Goal: Communication & Community: Answer question/provide support

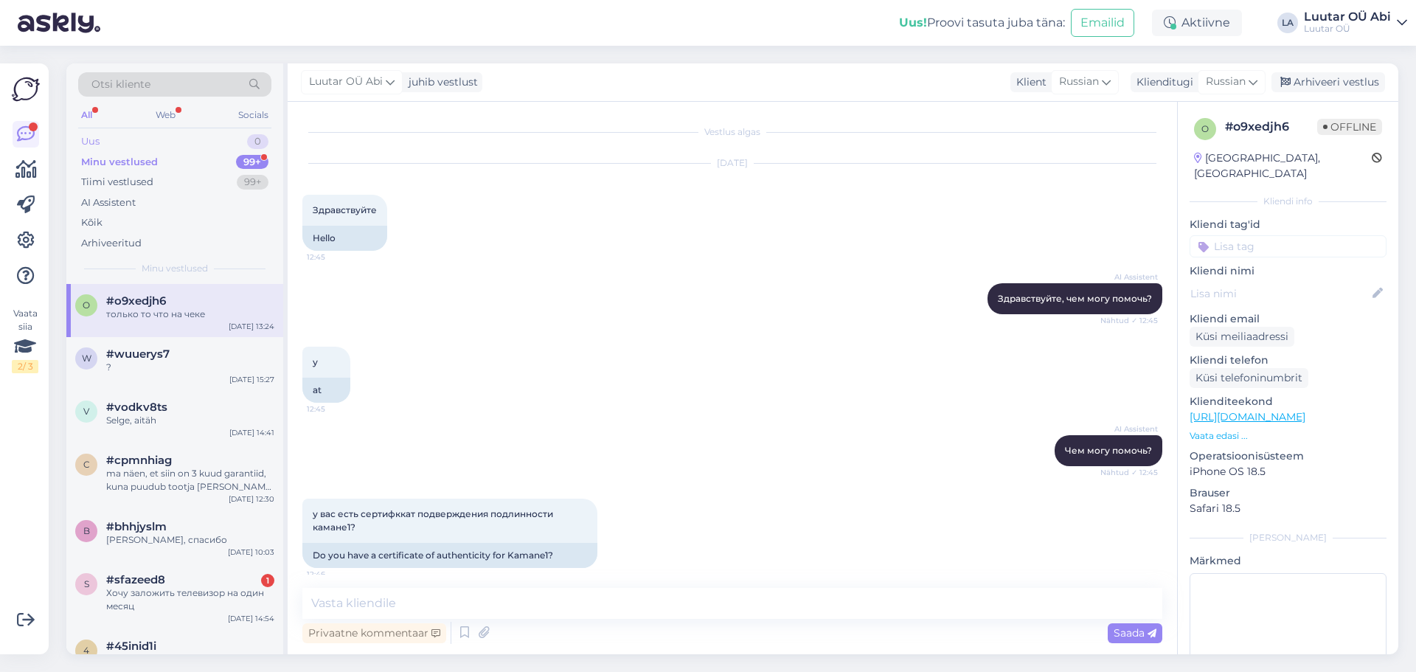
scroll to position [1787, 0]
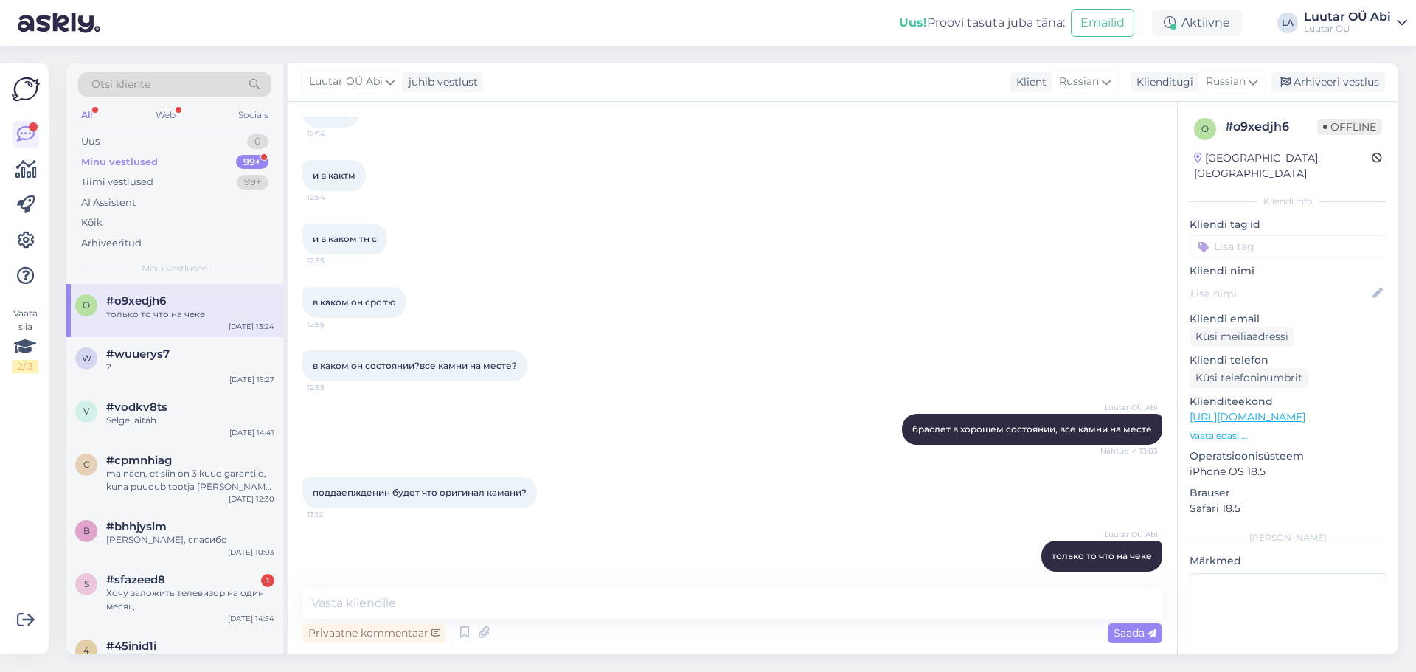
click at [177, 159] on div "Minu vestlused 99+" at bounding box center [174, 162] width 193 height 21
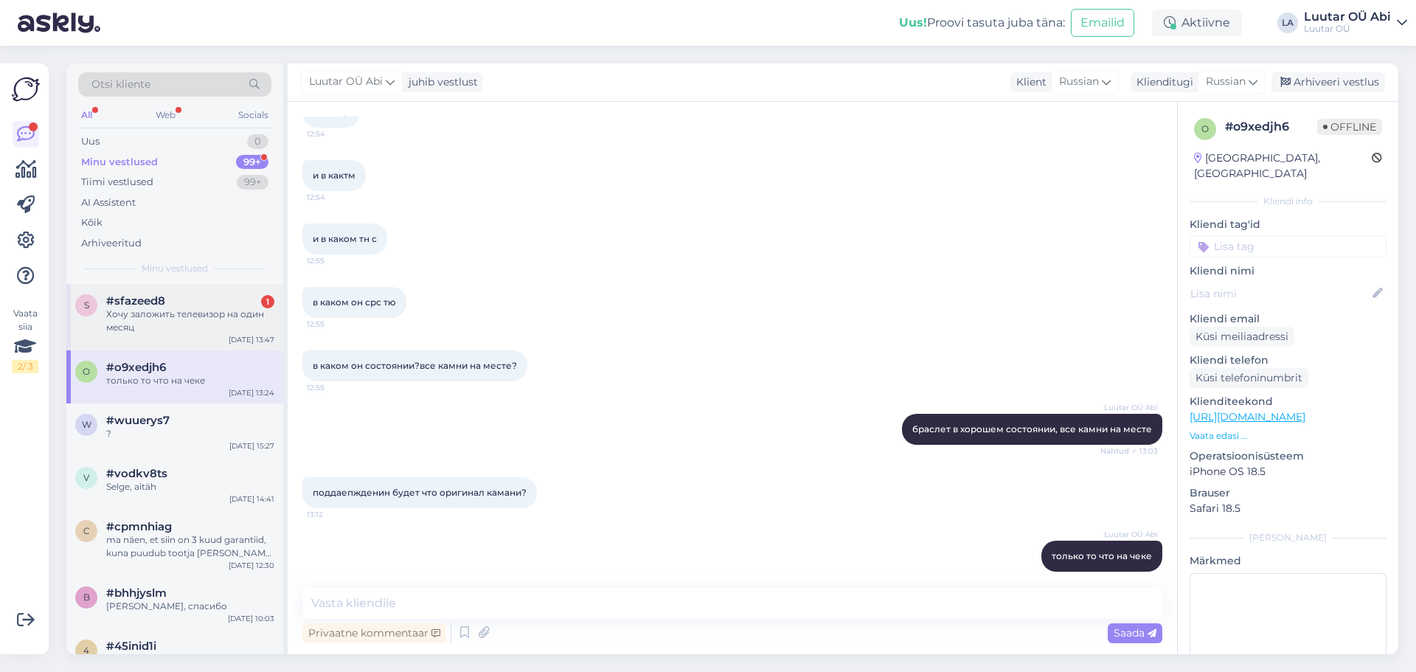
click at [181, 324] on div "Хочу заложить телевизор на один месяц" at bounding box center [190, 321] width 168 height 27
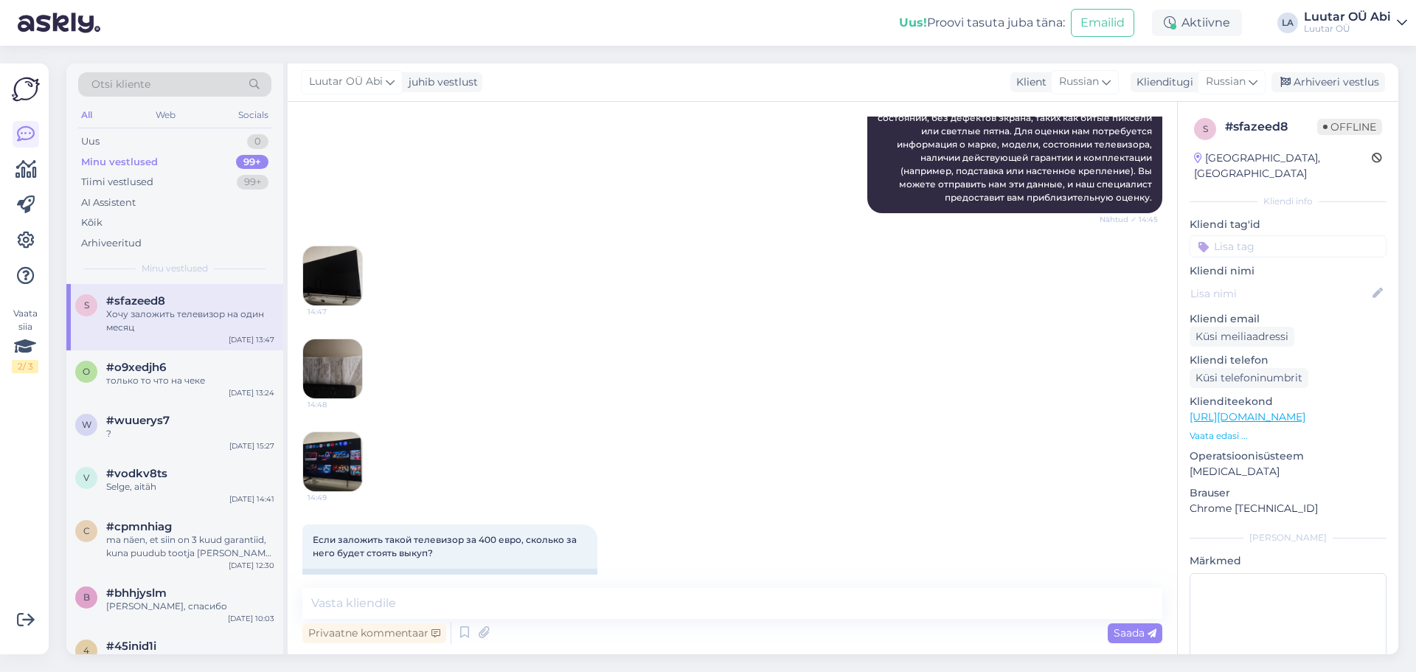
scroll to position [595, 0]
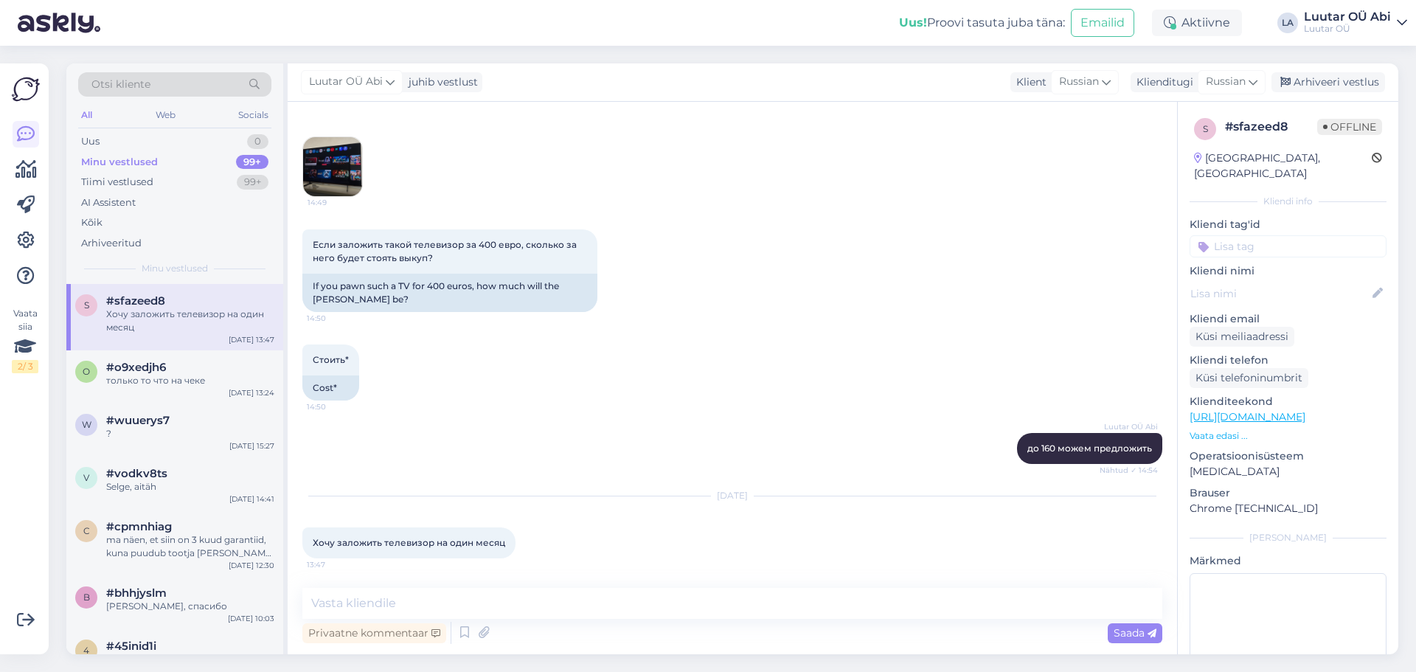
click at [572, 403] on div "Стоить* 14:50 Cost*" at bounding box center [732, 372] width 860 height 89
click at [570, 605] on textarea at bounding box center [732, 603] width 860 height 31
click at [208, 141] on div "Uus 1" at bounding box center [174, 141] width 193 height 21
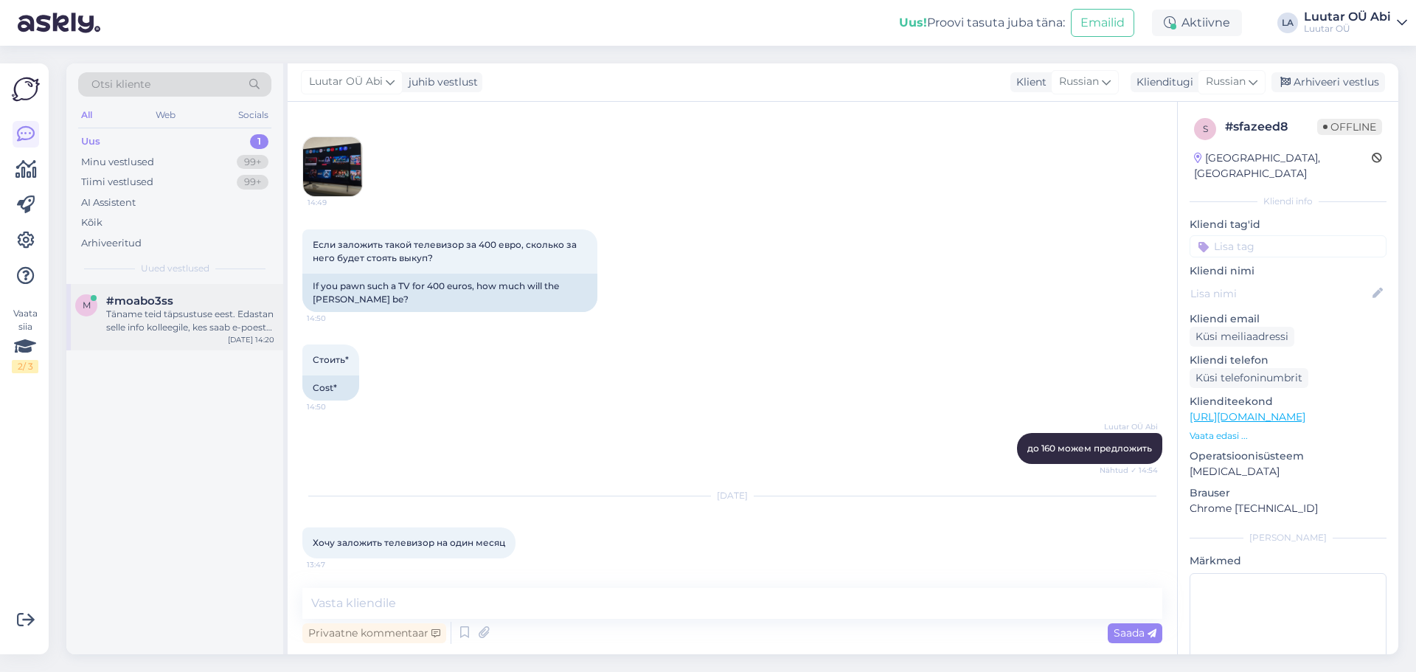
click at [238, 326] on div "Täname teid täpsustuse eest. Edastan selle info kolleegile, kes saab e-poest to…" at bounding box center [190, 321] width 168 height 27
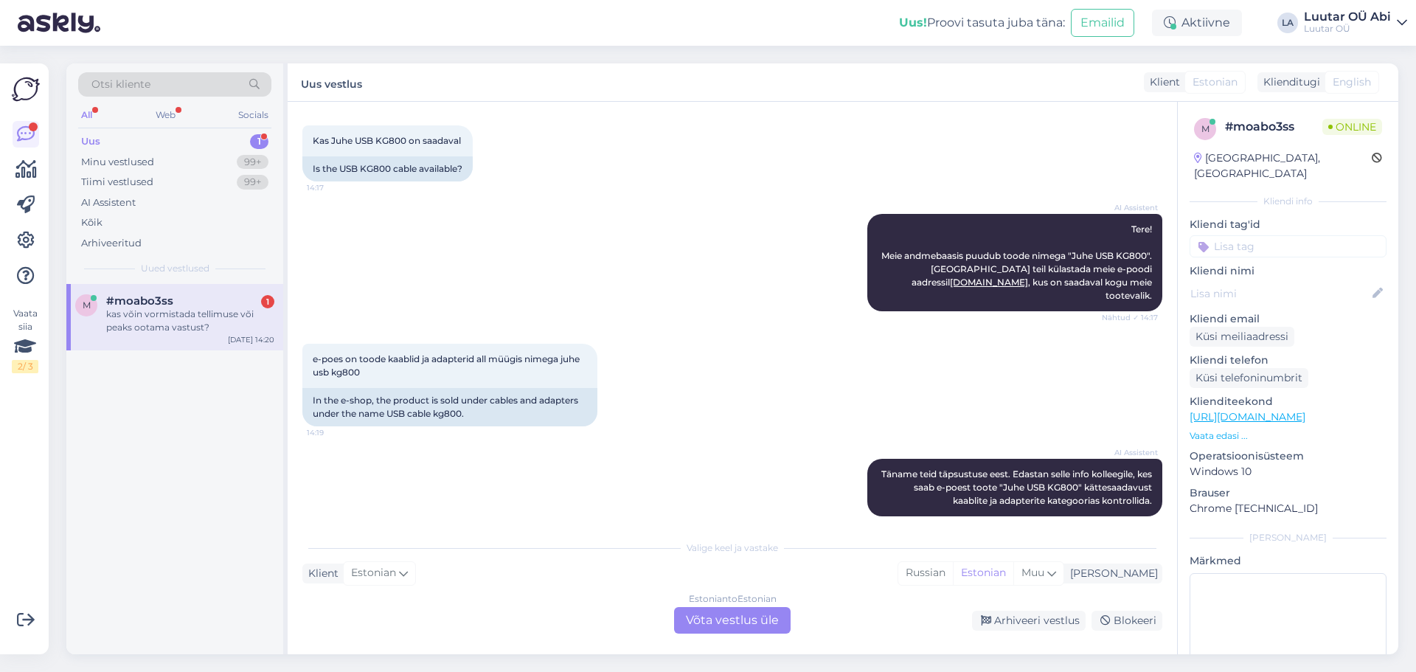
scroll to position [158, 0]
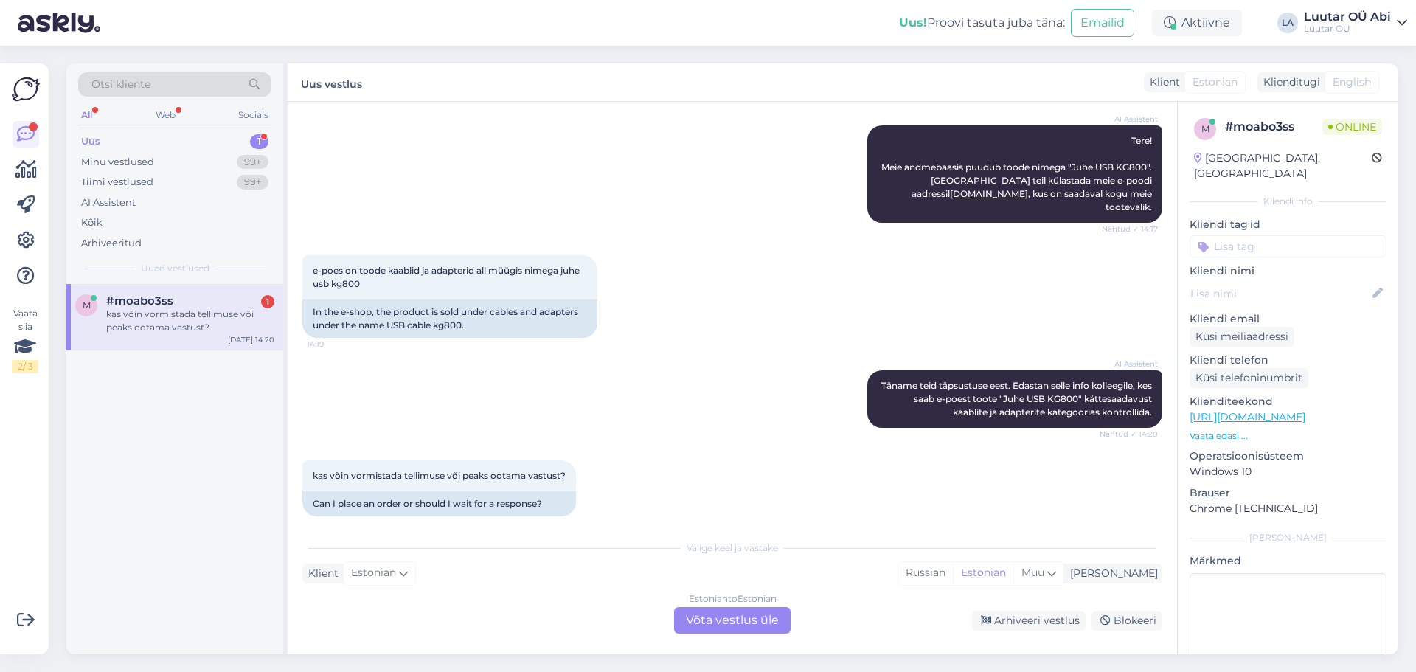
click at [714, 611] on div "Estonian to Estonian Võta vestlus üle" at bounding box center [732, 620] width 117 height 27
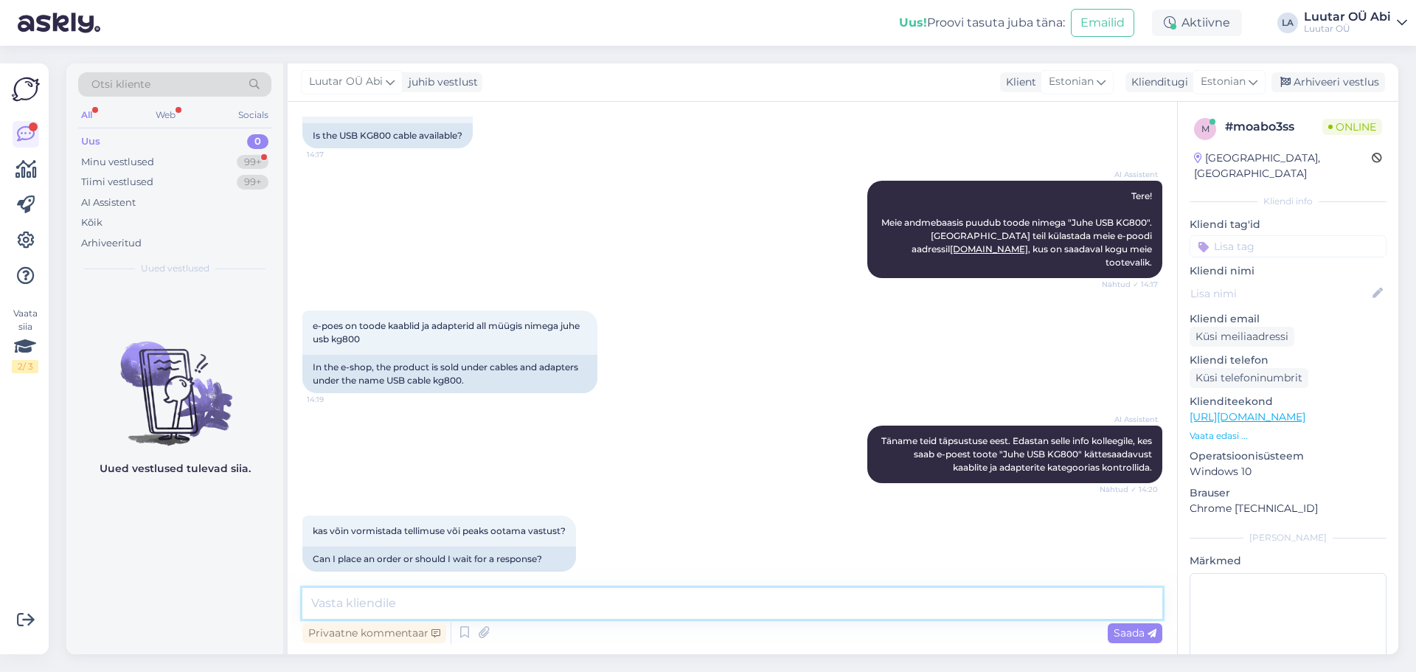
click at [713, 603] on textarea at bounding box center [732, 603] width 860 height 31
type textarea "saatke palun toote ID millest on jutt"
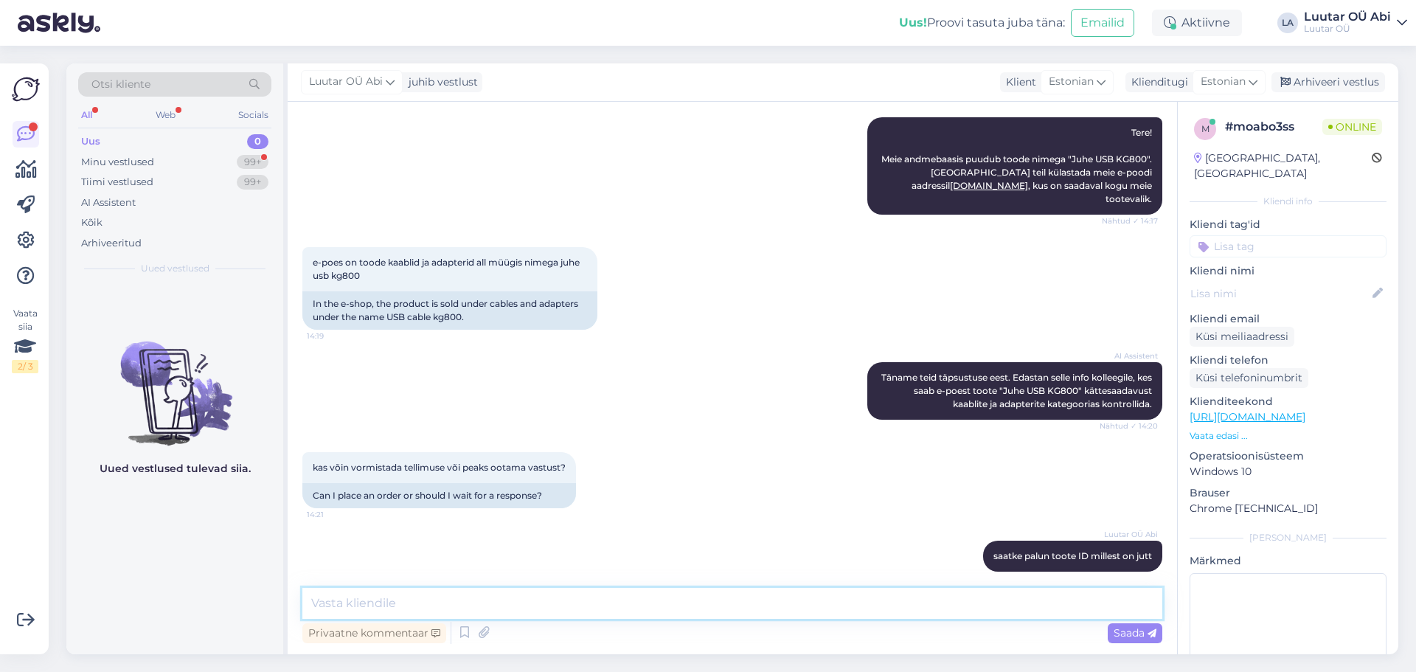
scroll to position [229, 0]
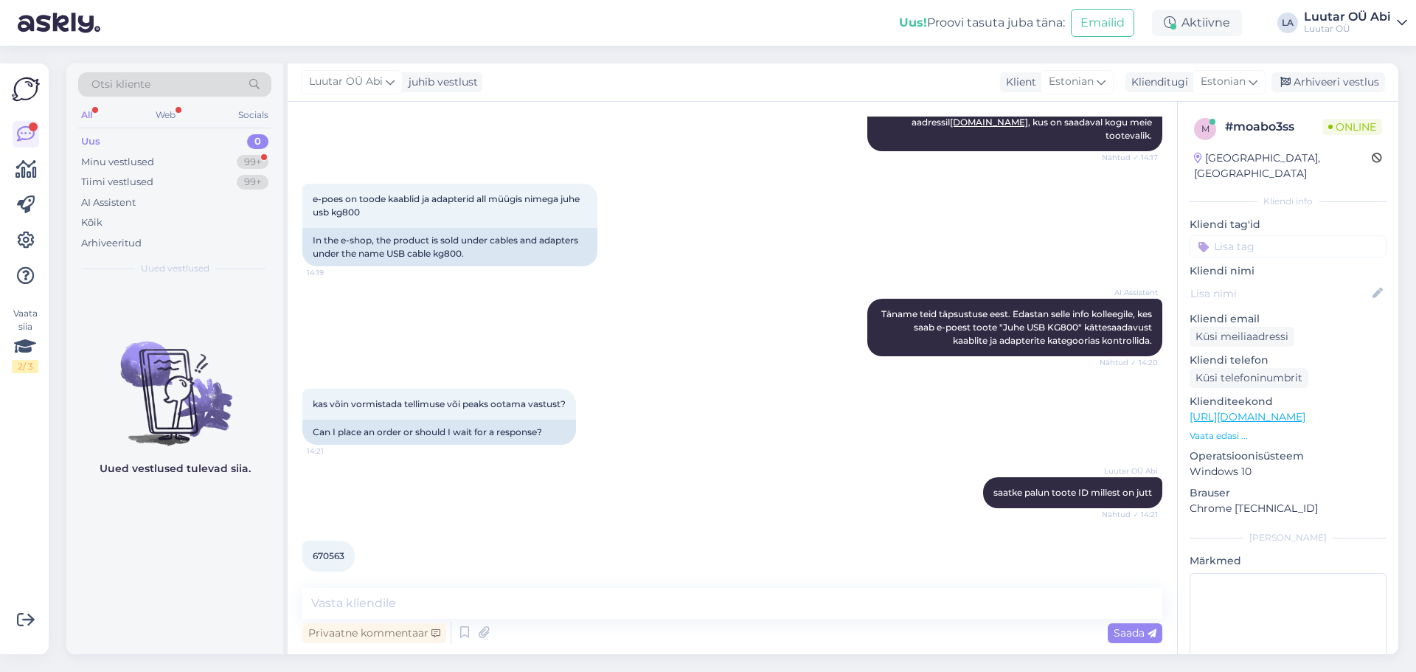
click at [216, 144] on div "Uus 0" at bounding box center [174, 141] width 193 height 21
click at [220, 155] on div "Minu vestlused 99+" at bounding box center [174, 162] width 193 height 21
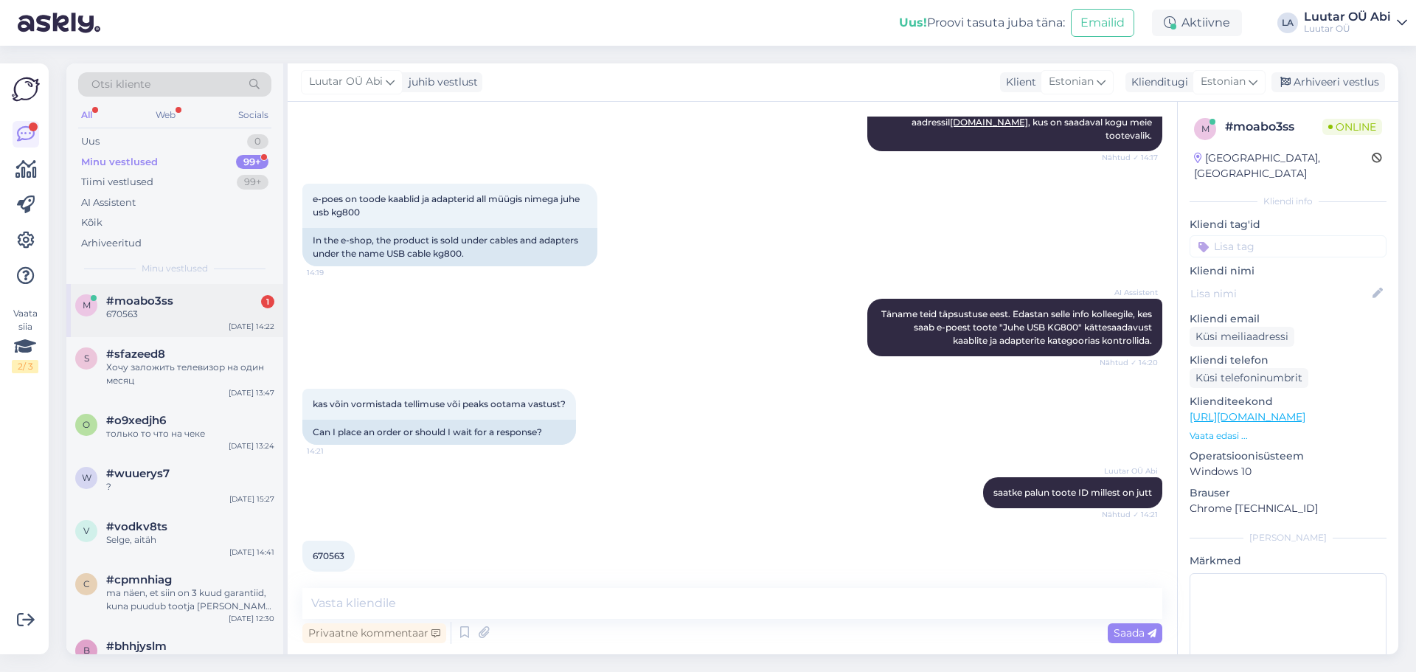
click at [212, 306] on div "#moabo3ss 1" at bounding box center [190, 300] width 168 height 13
drag, startPoint x: 308, startPoint y: 545, endPoint x: 348, endPoint y: 545, distance: 40.6
click at [348, 545] on div "670563 14:22" at bounding box center [328, 556] width 52 height 31
copy span "670563"
click at [517, 577] on div "Vestlus algas [DATE] Kas Juhe USB KG800 on saadaval 14:17 Is the USB KG800 cabl…" at bounding box center [733, 378] width 890 height 552
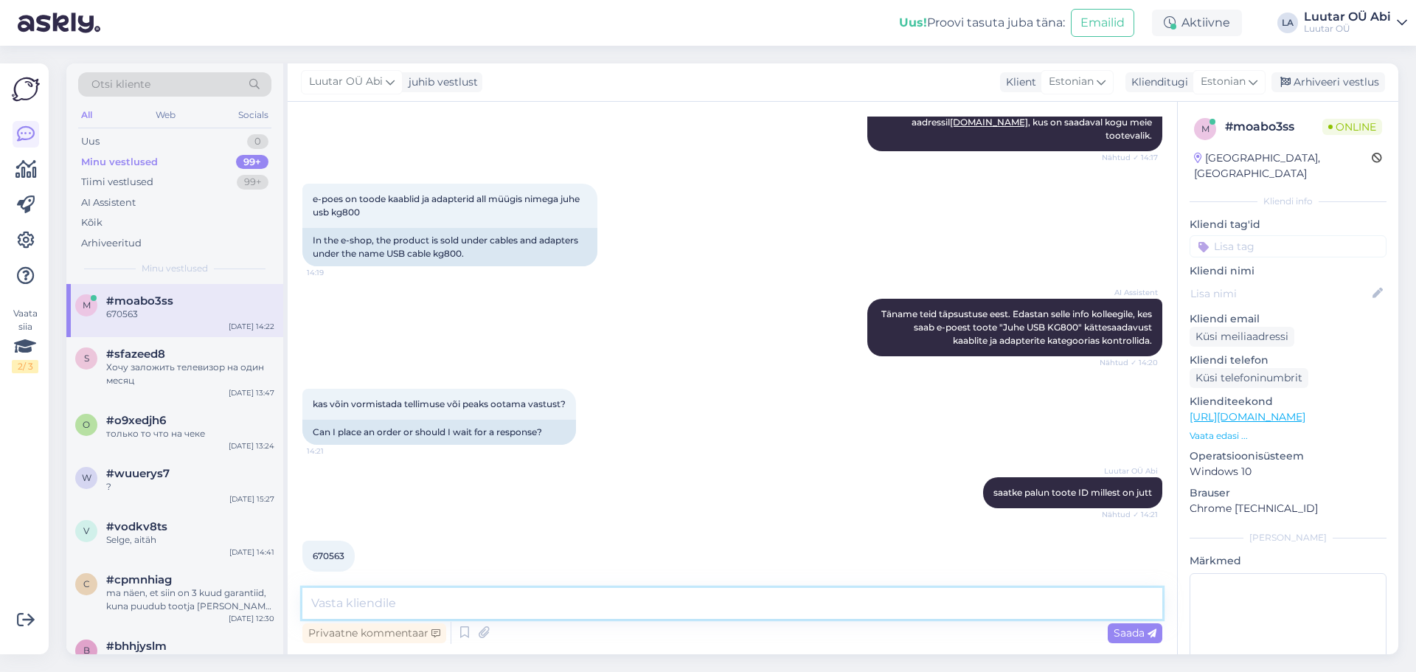
click at [523, 616] on textarea at bounding box center [732, 603] width 860 height 31
type textarea "v"
type textarea "võite rahulikult vormistada"
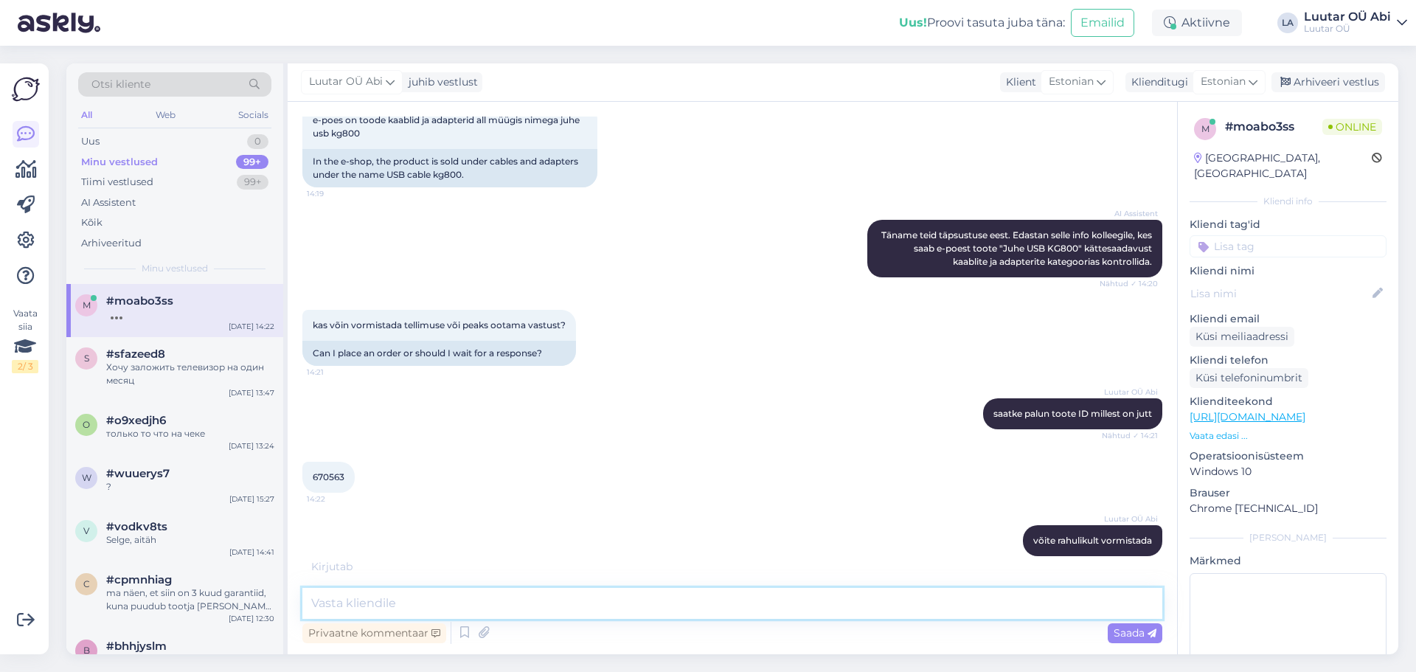
scroll to position [356, 0]
